Goal: Task Accomplishment & Management: Use online tool/utility

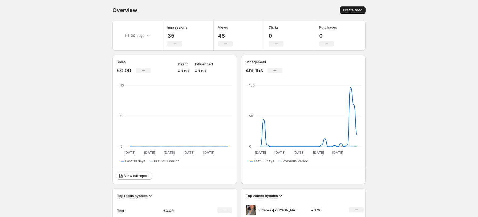
click at [356, 10] on span "Create feed" at bounding box center [352, 10] width 19 height 4
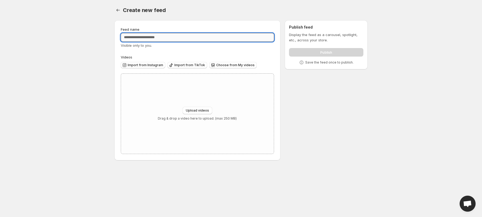
click at [154, 36] on input "Feed name" at bounding box center [197, 37] width 153 height 9
type input "****"
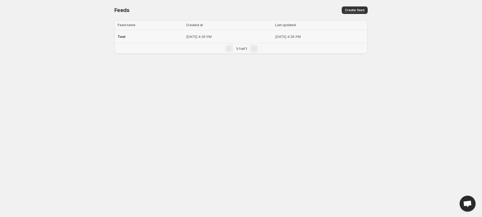
click at [126, 38] on div "Test" at bounding box center [150, 37] width 65 height 10
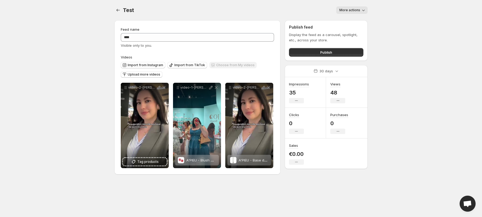
click at [350, 7] on div "More actions" at bounding box center [351, 9] width 31 height 7
click at [350, 9] on span "More actions" at bounding box center [349, 10] width 21 height 4
click at [203, 14] on div "Test. This page is ready Test More actions More actions More actions" at bounding box center [240, 10] width 253 height 20
click at [119, 10] on icon "Settings" at bounding box center [117, 9] width 5 height 5
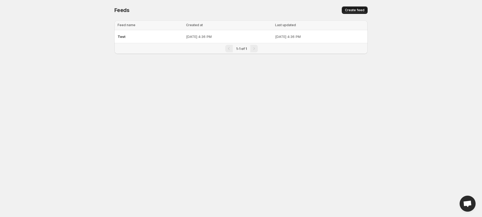
click at [359, 11] on span "Create feed" at bounding box center [354, 10] width 19 height 4
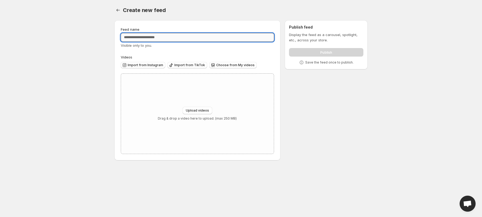
click at [162, 40] on input "Feed name" at bounding box center [197, 37] width 153 height 9
type input "**********"
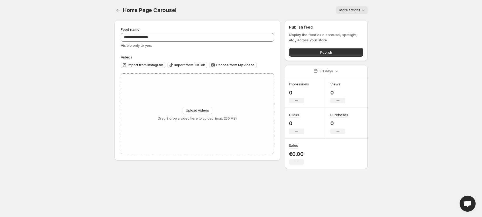
click at [147, 65] on span "Import from Instagram" at bounding box center [145, 65] width 35 height 4
click at [179, 65] on span "Import from TikTok" at bounding box center [189, 65] width 31 height 4
click at [115, 10] on icon "Settings" at bounding box center [117, 9] width 5 height 5
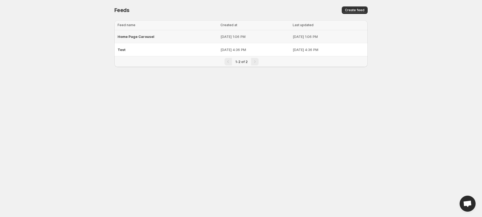
click at [147, 36] on span "Home Page Carousel" at bounding box center [136, 36] width 37 height 4
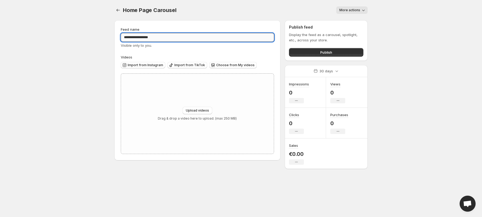
click at [161, 37] on input "**********" at bounding box center [197, 37] width 153 height 9
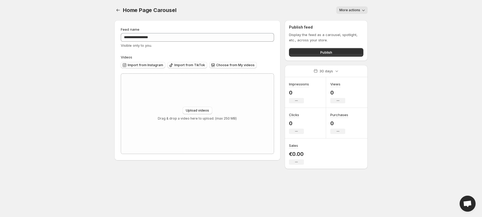
click at [82, 77] on body "**********" at bounding box center [241, 108] width 482 height 217
click at [148, 65] on span "Import from Instagram" at bounding box center [145, 65] width 35 height 4
click at [187, 63] on span "Import from TikTok" at bounding box center [189, 65] width 31 height 4
click at [201, 110] on span "Upload videos" at bounding box center [197, 110] width 23 height 4
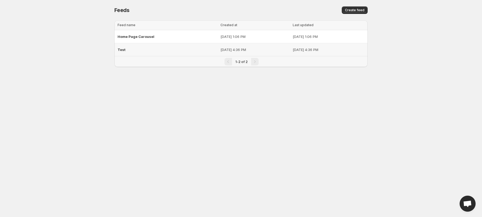
click at [121, 49] on span "Test" at bounding box center [122, 49] width 8 height 4
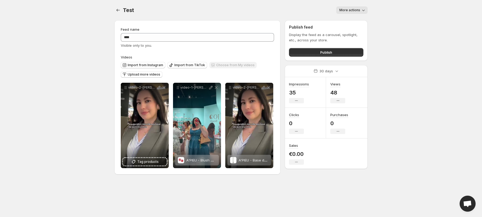
click at [229, 66] on div "Choose from My videos" at bounding box center [232, 65] width 47 height 7
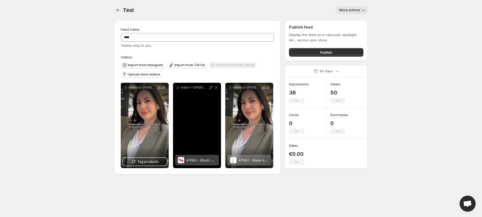
click at [203, 147] on div "video-1-[PERSON_NAME]" at bounding box center [197, 125] width 48 height 85
click at [197, 162] on span "A'PIEU - Blush Gelée Teint Frais Juicy-Pang – RD01" at bounding box center [228, 160] width 85 height 4
